Goal: Check status: Check status

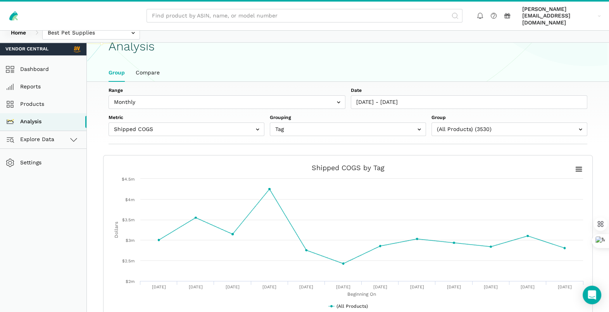
scroll to position [40, 0]
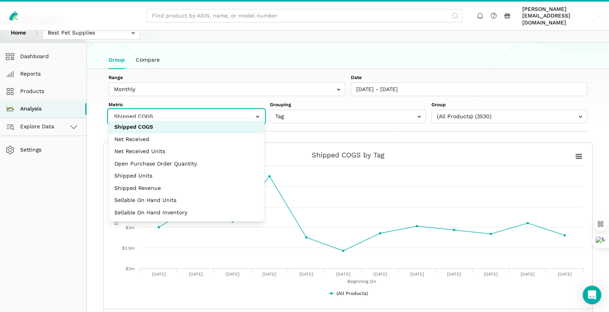
click at [243, 113] on input "text" at bounding box center [186, 117] width 156 height 14
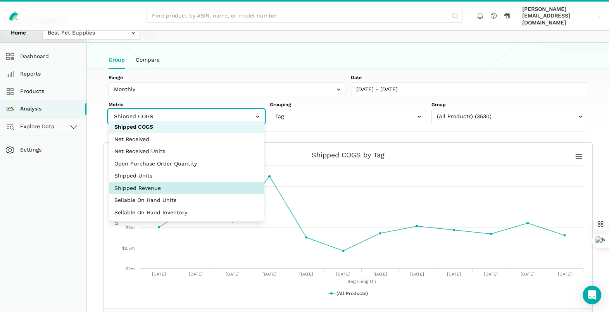
select select "shipped_revenue_cents"
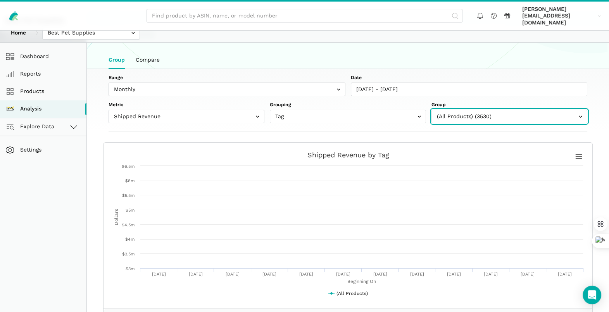
click at [518, 110] on input "text" at bounding box center [509, 117] width 156 height 14
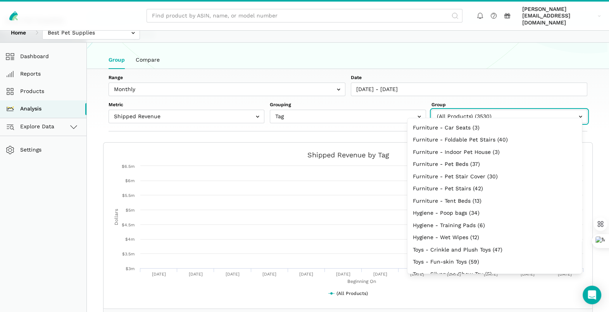
scroll to position [96, 0]
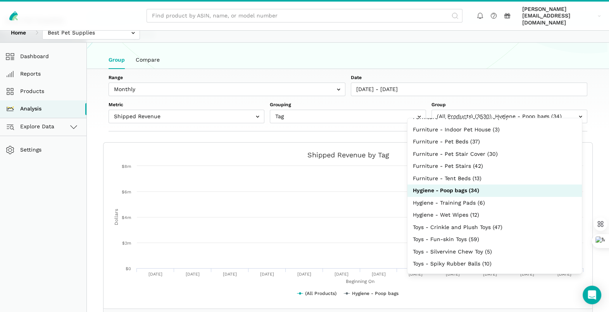
click at [605, 106] on div "Range Weekly Monthly Date [DATE] - [DATE] Metric Shipped COGS Net Received Net …" at bounding box center [348, 100] width 522 height 62
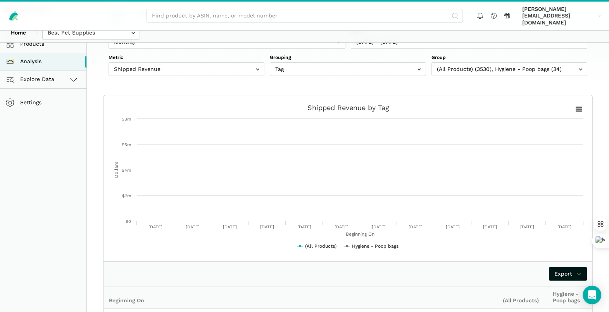
scroll to position [40, 0]
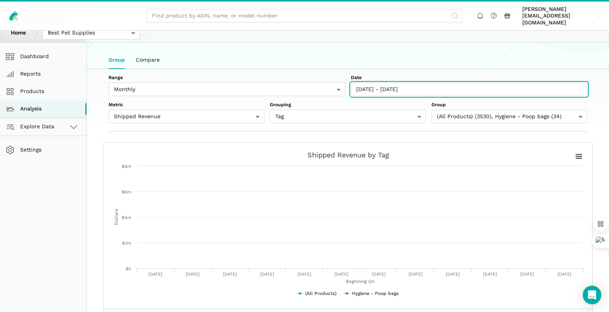
click at [398, 83] on input "[DATE] - [DATE]" at bounding box center [469, 90] width 237 height 14
type input "[DATE]"
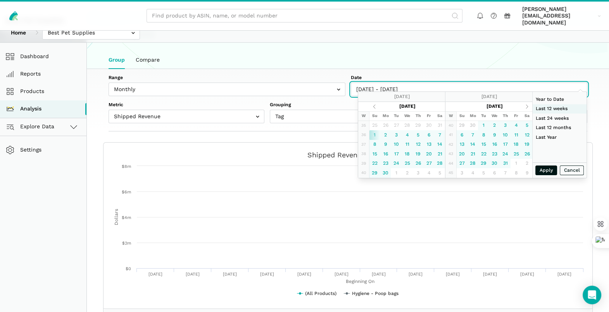
type input "[DATE]"
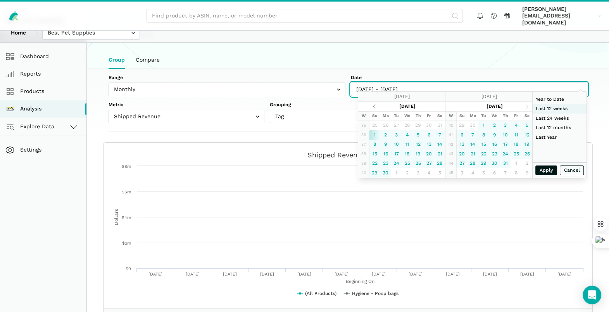
type input "[DATE]"
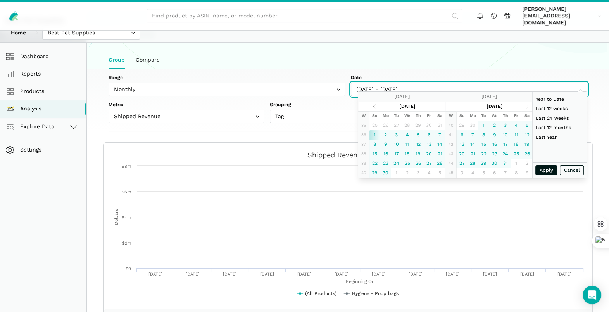
click at [362, 83] on input "[DATE] - [DATE]" at bounding box center [469, 90] width 237 height 14
type input "[DATE] - [DATE]"
type input "[DATE]"
click at [369, 83] on input "[DATE] - [DATE]" at bounding box center [469, 90] width 237 height 14
type input "08//2024 - [DATE]"
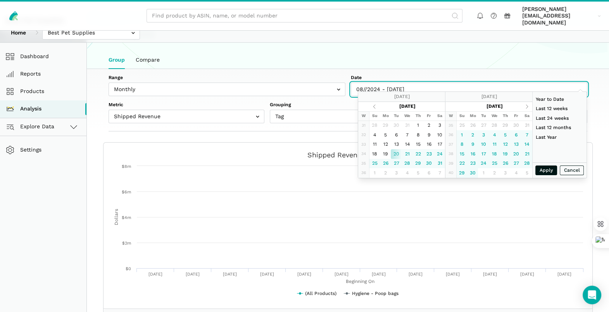
type input "[DATE]"
type input "[DATE] - [DATE]"
type input "[DATE]"
type input "[DATE] - [DATE]"
type input "[DATE]"
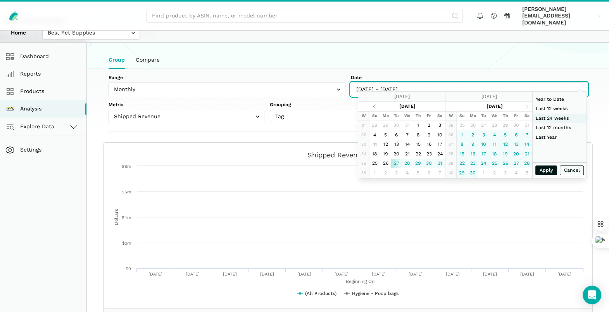
type input "[DATE]"
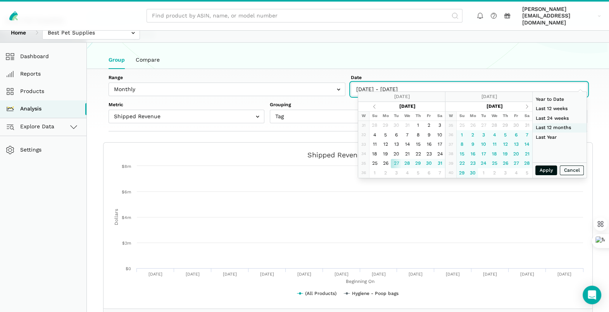
type input "[DATE]"
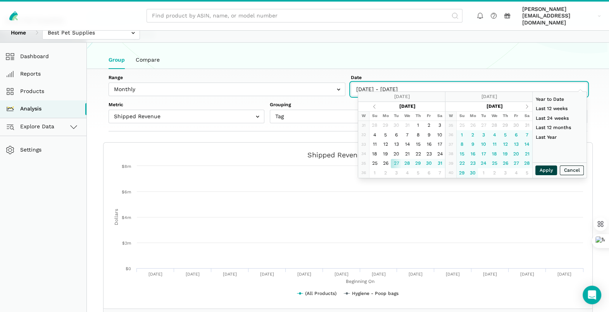
type input "[DATE]"
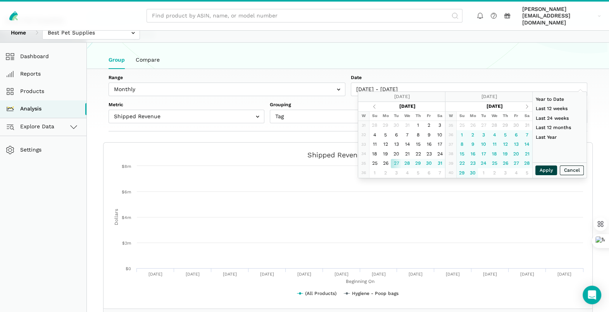
click at [550, 167] on button "Apply" at bounding box center [546, 170] width 22 height 10
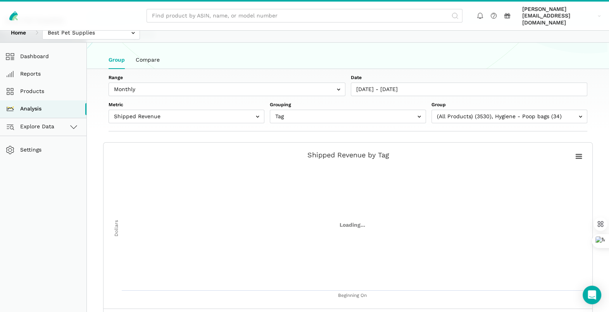
type input "[DATE] - [DATE]"
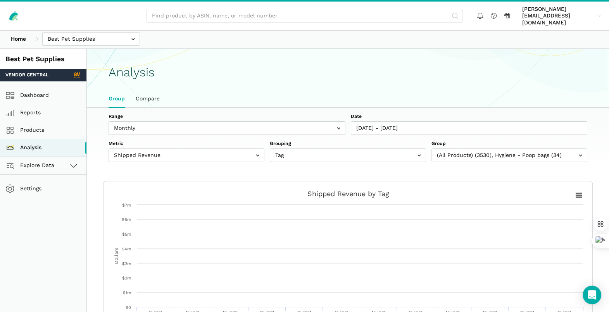
scroll to position [0, 0]
